Goal: Task Accomplishment & Management: Manage account settings

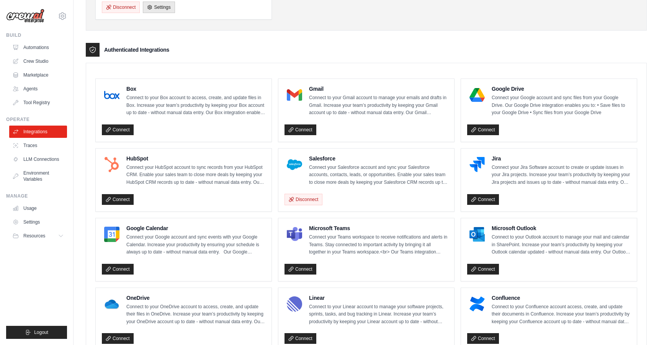
click at [325, 167] on p "Connect your Salesforce account and sync your Salesforce accounts, contacts, le…" at bounding box center [378, 175] width 139 height 23
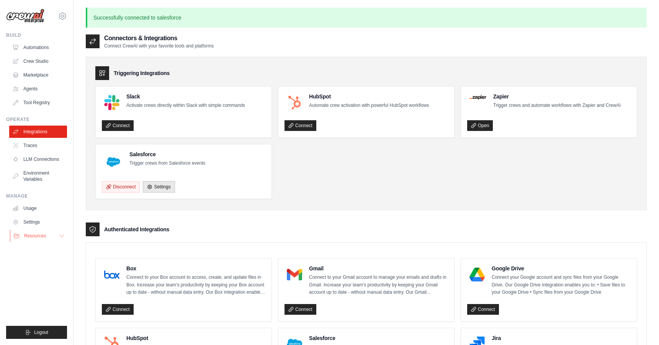
click at [36, 234] on span "Resources" at bounding box center [35, 236] width 22 height 6
click at [34, 225] on link "Settings" at bounding box center [39, 222] width 58 height 12
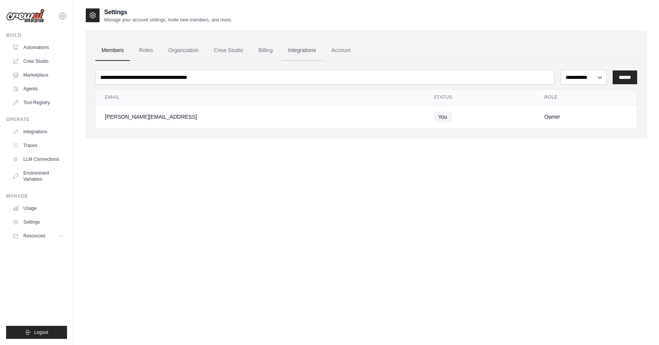
click at [301, 51] on link "Integrations" at bounding box center [302, 50] width 40 height 21
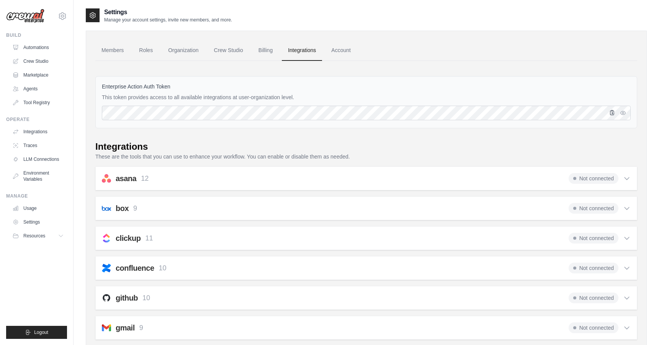
click at [612, 114] on icon "button" at bounding box center [613, 113] width 6 height 6
click at [623, 113] on icon "button" at bounding box center [623, 113] width 6 height 6
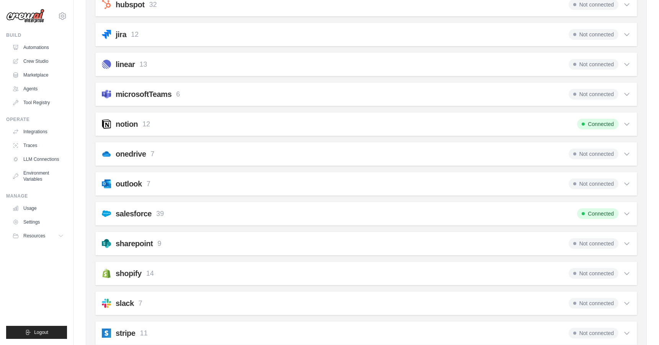
scroll to position [442, 0]
click at [360, 213] on div "salesforce 39 Connected" at bounding box center [366, 214] width 529 height 11
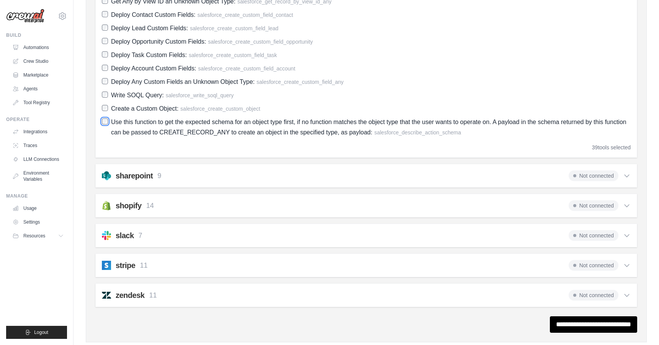
scroll to position [1100, 0]
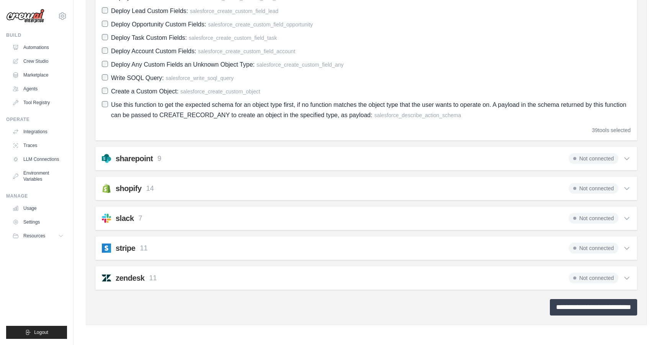
click at [554, 310] on input "**********" at bounding box center [593, 307] width 87 height 16
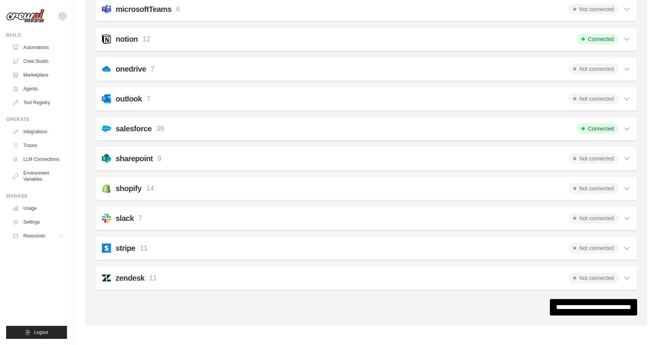
scroll to position [0, 0]
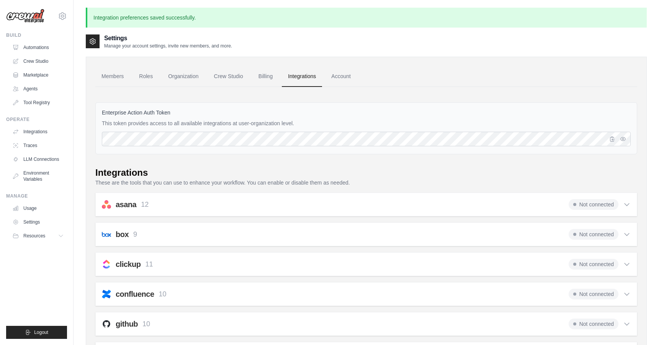
click at [625, 139] on icon "button" at bounding box center [623, 139] width 6 height 6
click at [613, 139] on icon "button" at bounding box center [613, 138] width 4 height 5
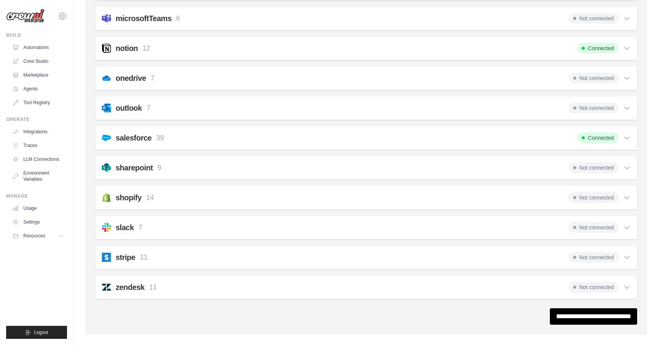
scroll to position [551, 0]
